Goal: Check status: Check status

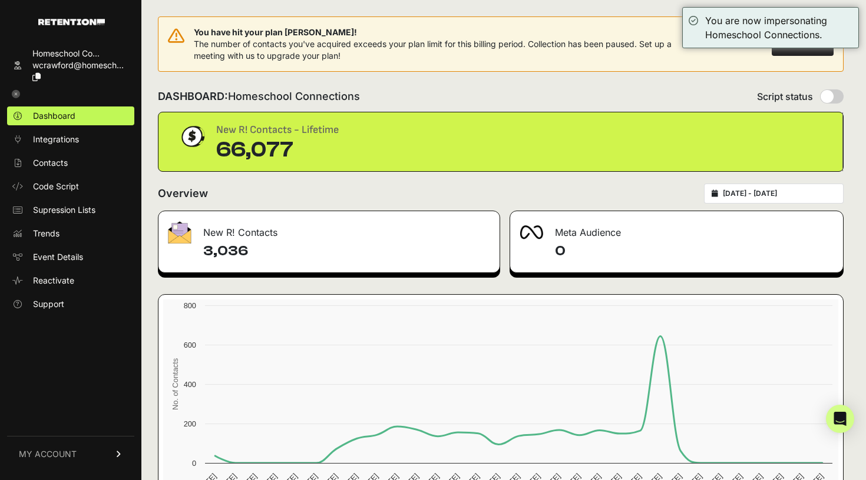
type input "[DATE]"
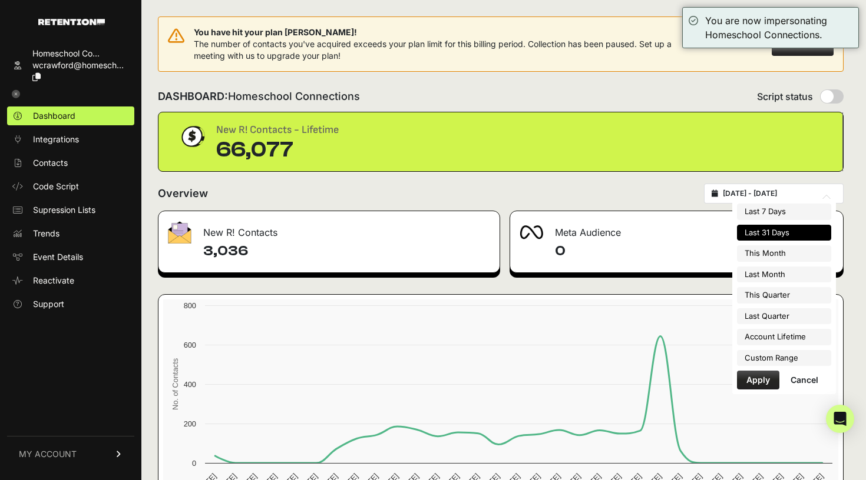
click at [751, 198] on input "[DATE] - [DATE]" at bounding box center [779, 193] width 113 height 9
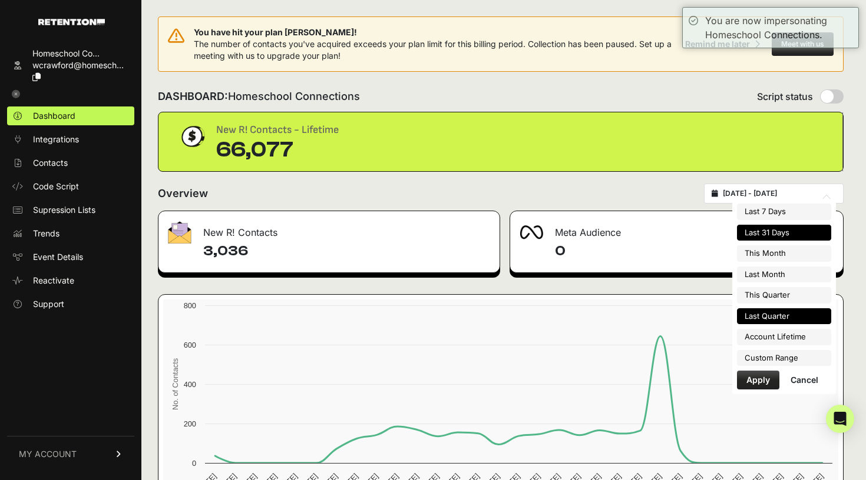
type input "[DATE]"
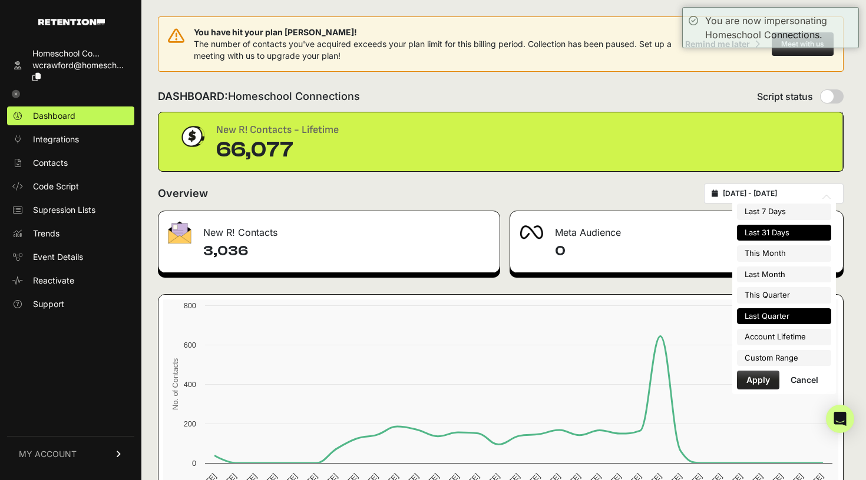
type input "[DATE]"
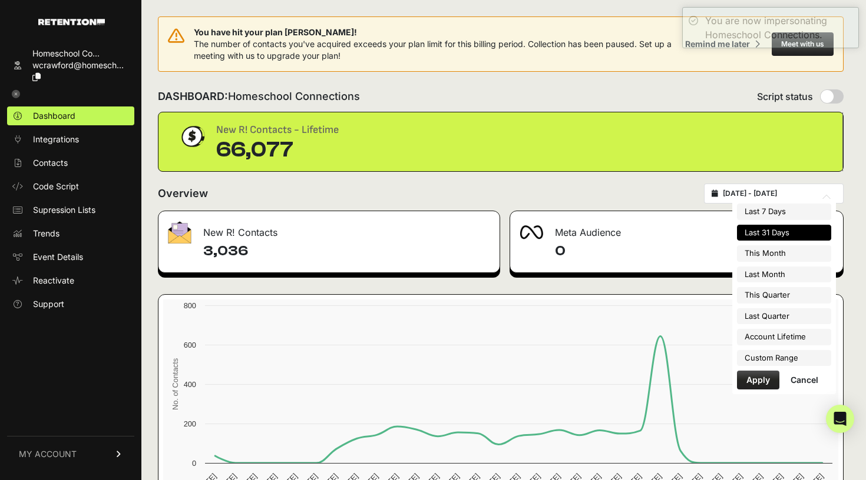
type input "[DATE]"
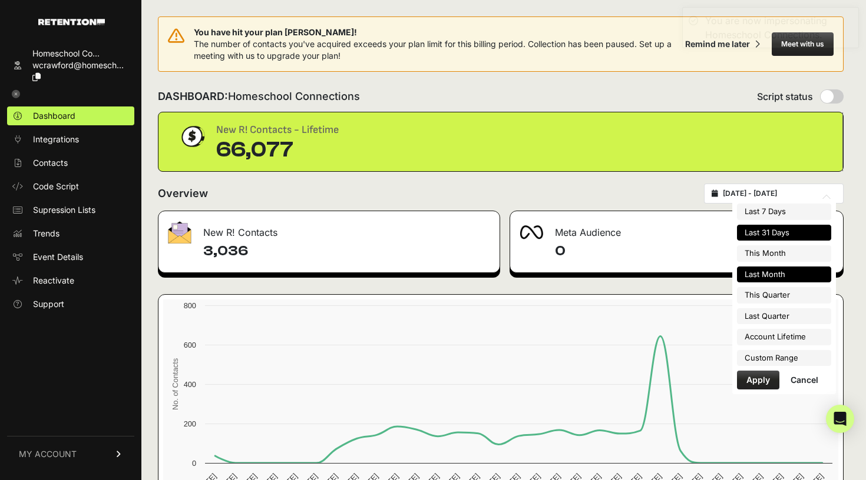
type input "[DATE]"
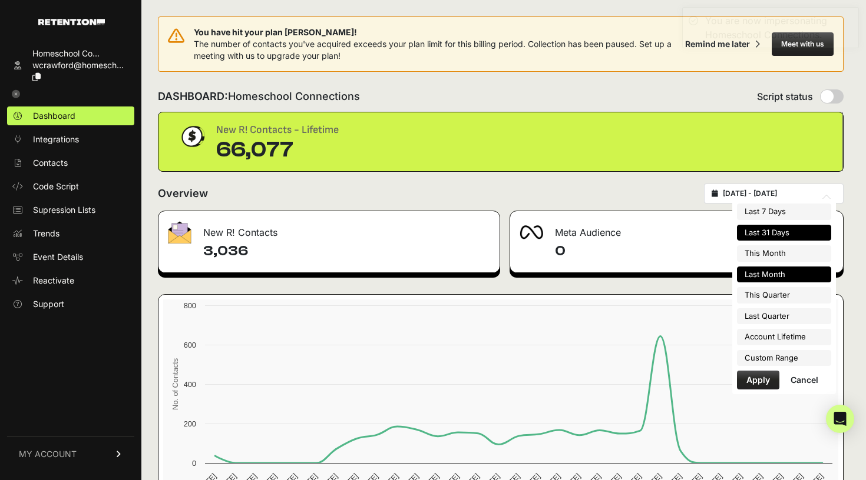
type input "[DATE]"
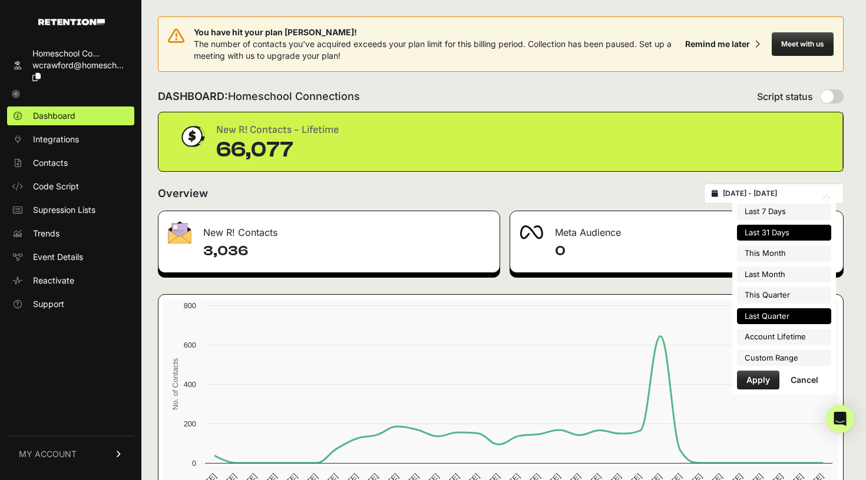
type input "[DATE]"
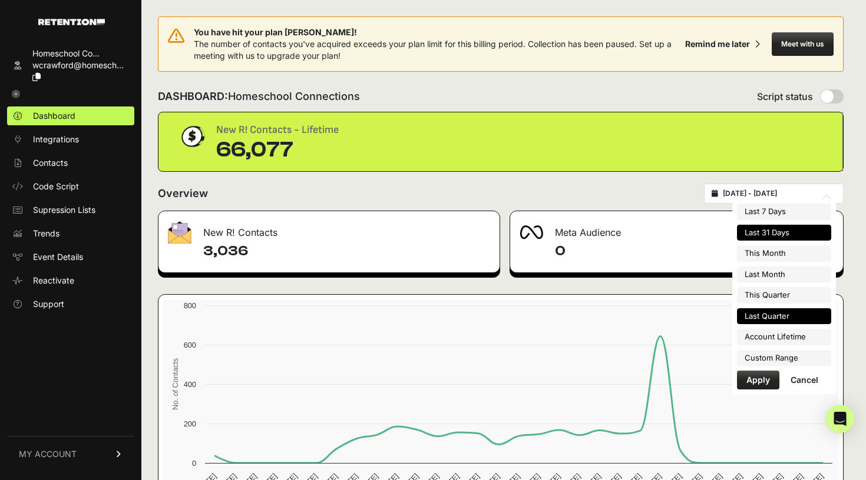
type input "[DATE]"
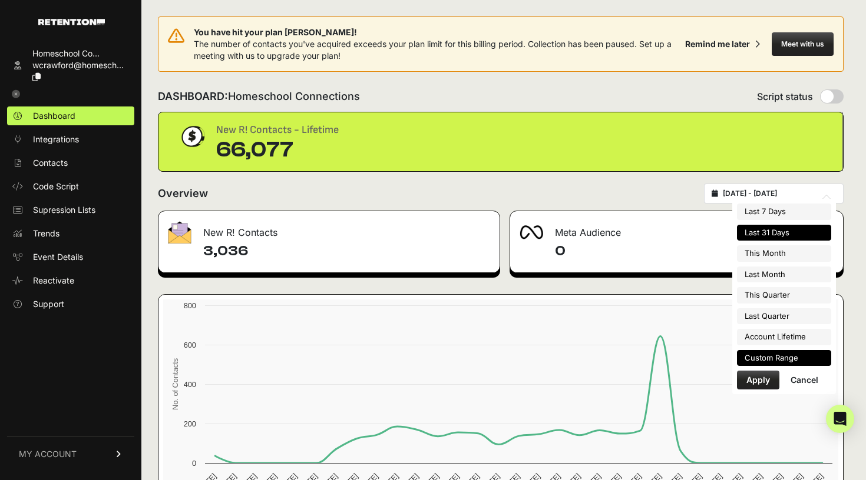
type input "[DATE]"
click at [773, 352] on li "Custom Range" at bounding box center [784, 358] width 94 height 16
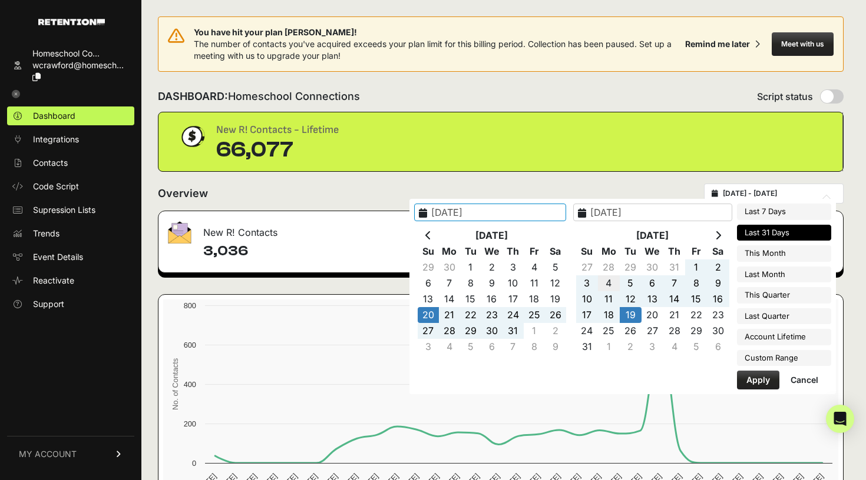
type input "[DATE]"
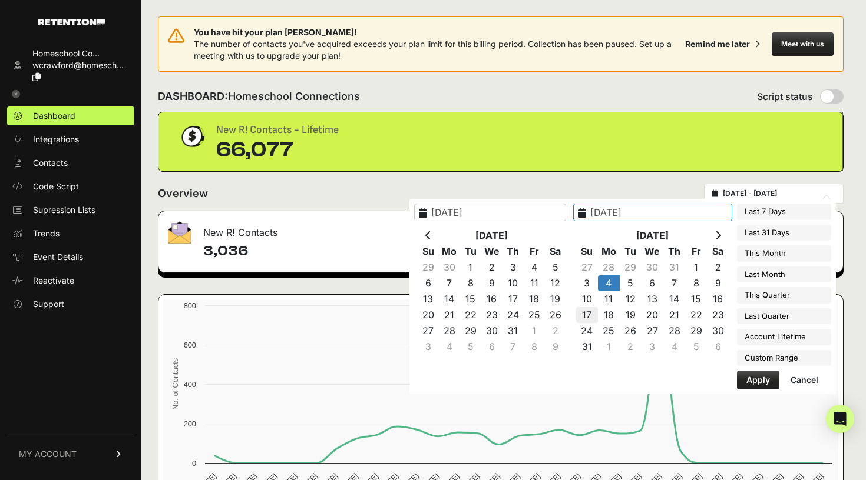
type input "[DATE]"
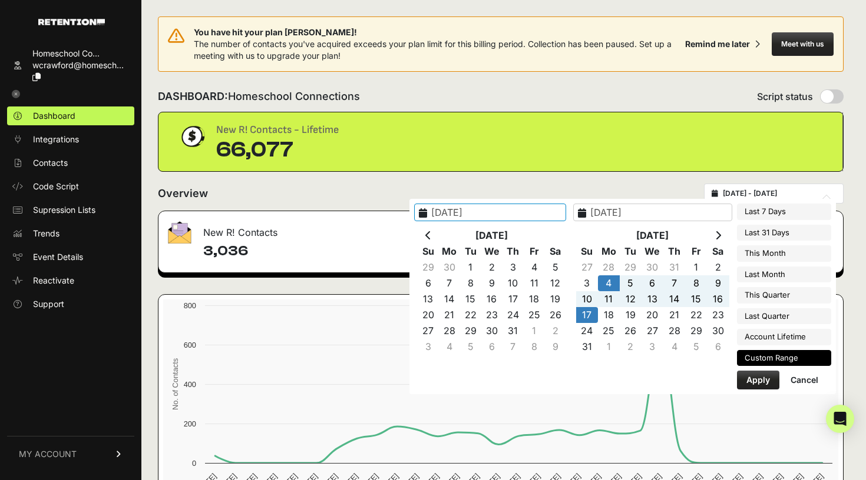
type input "[DATE]"
click at [745, 380] on button "Apply" at bounding box center [758, 380] width 42 height 19
type input "[DATE] - [DATE]"
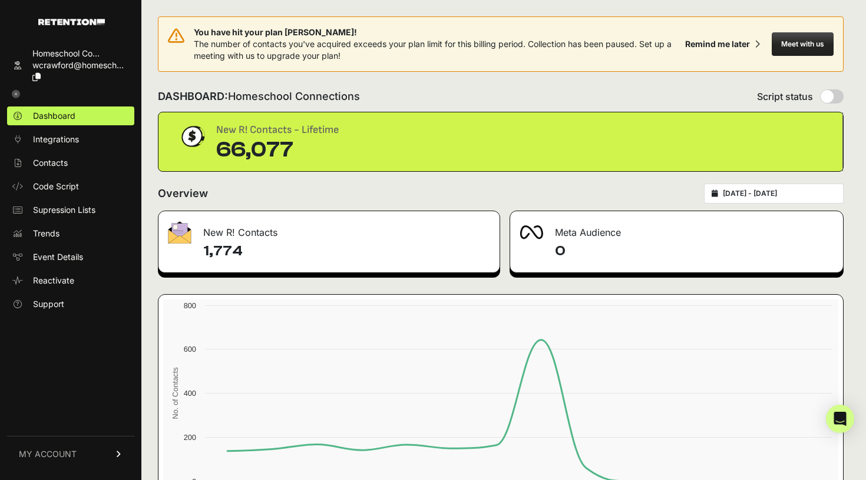
drag, startPoint x: 238, startPoint y: 248, endPoint x: 200, endPoint y: 248, distance: 37.7
click at [200, 248] on div "1,774" at bounding box center [328, 257] width 341 height 31
copy h4 "1,774"
